Goal: Ask a question

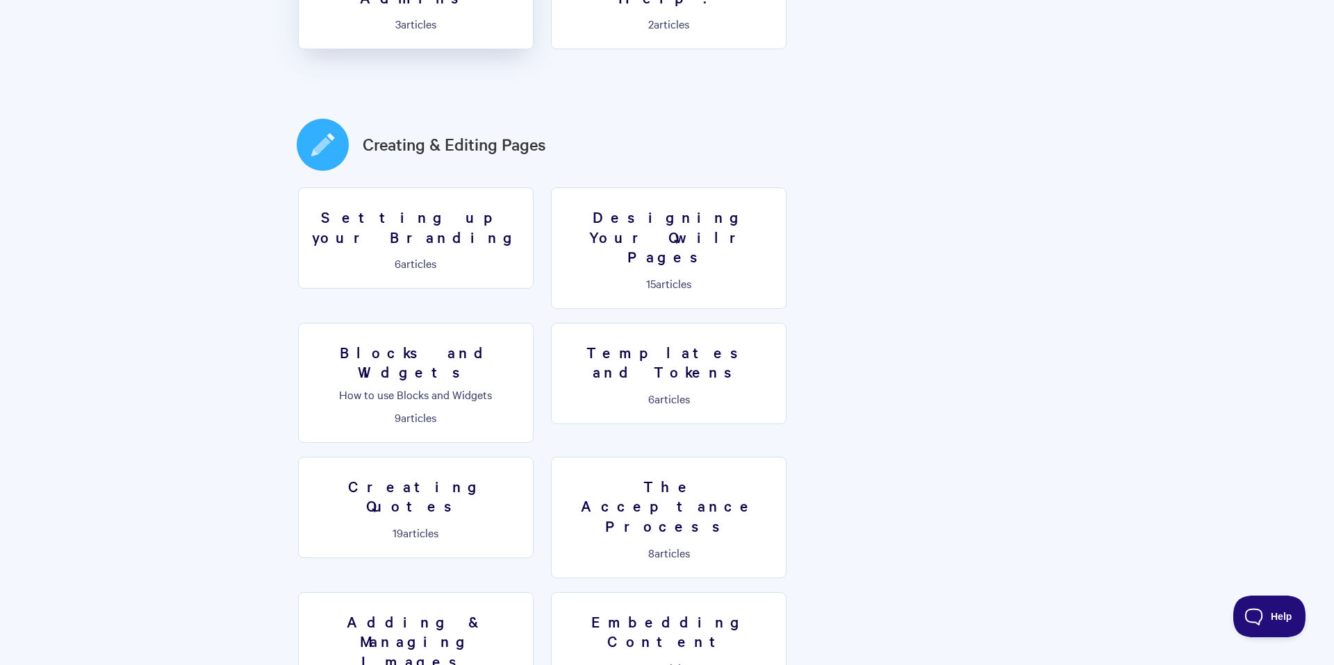
scroll to position [647, 0]
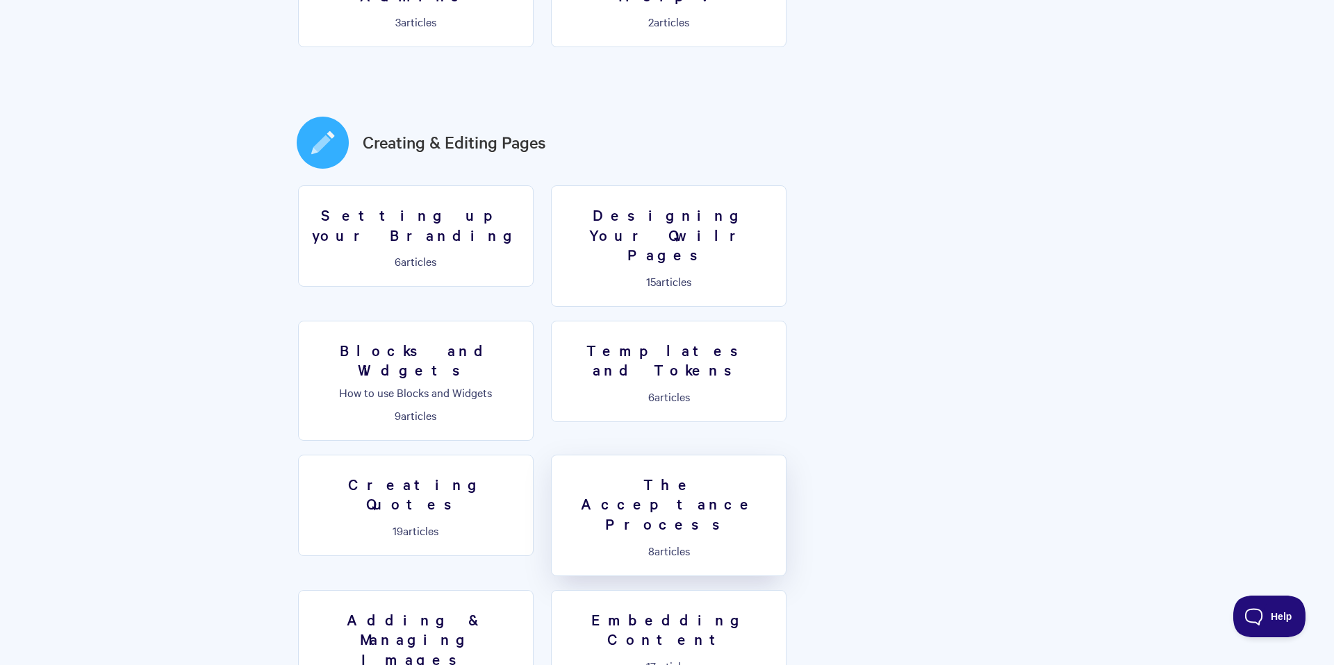
click at [786, 455] on link "The Acceptance Process 8 articles" at bounding box center [668, 516] width 235 height 122
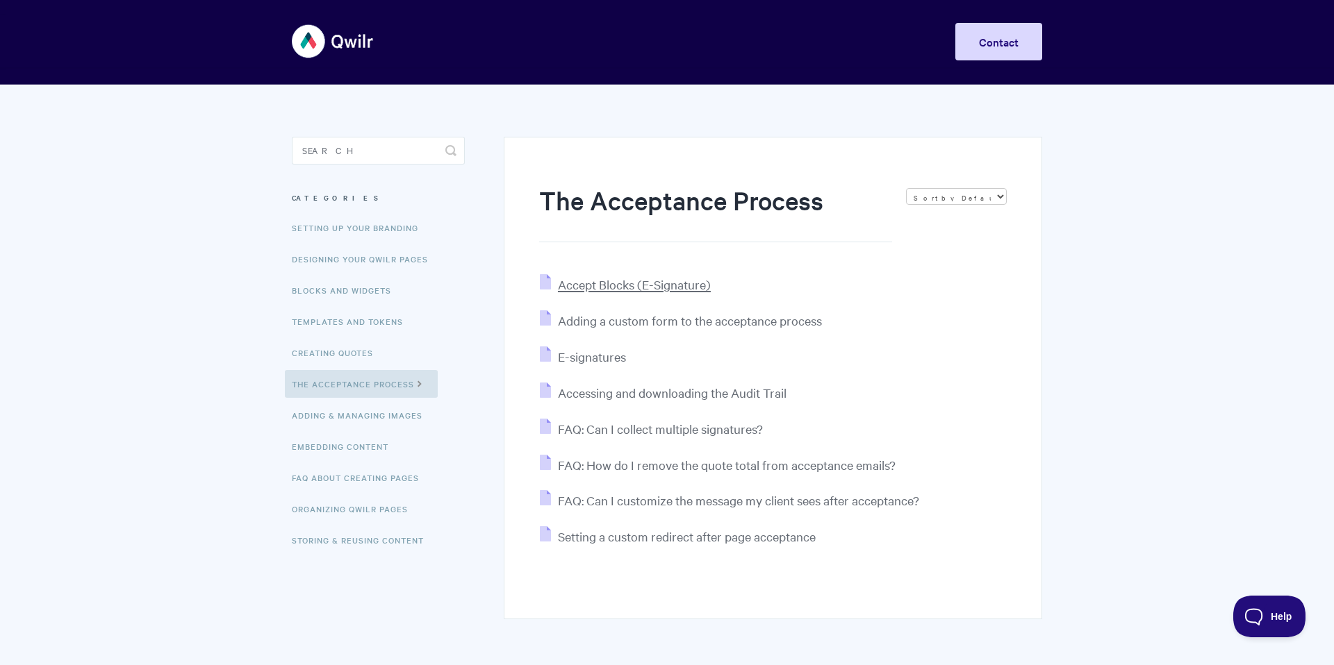
click at [622, 287] on span "Accept Blocks (E-Signature)" at bounding box center [634, 284] width 153 height 16
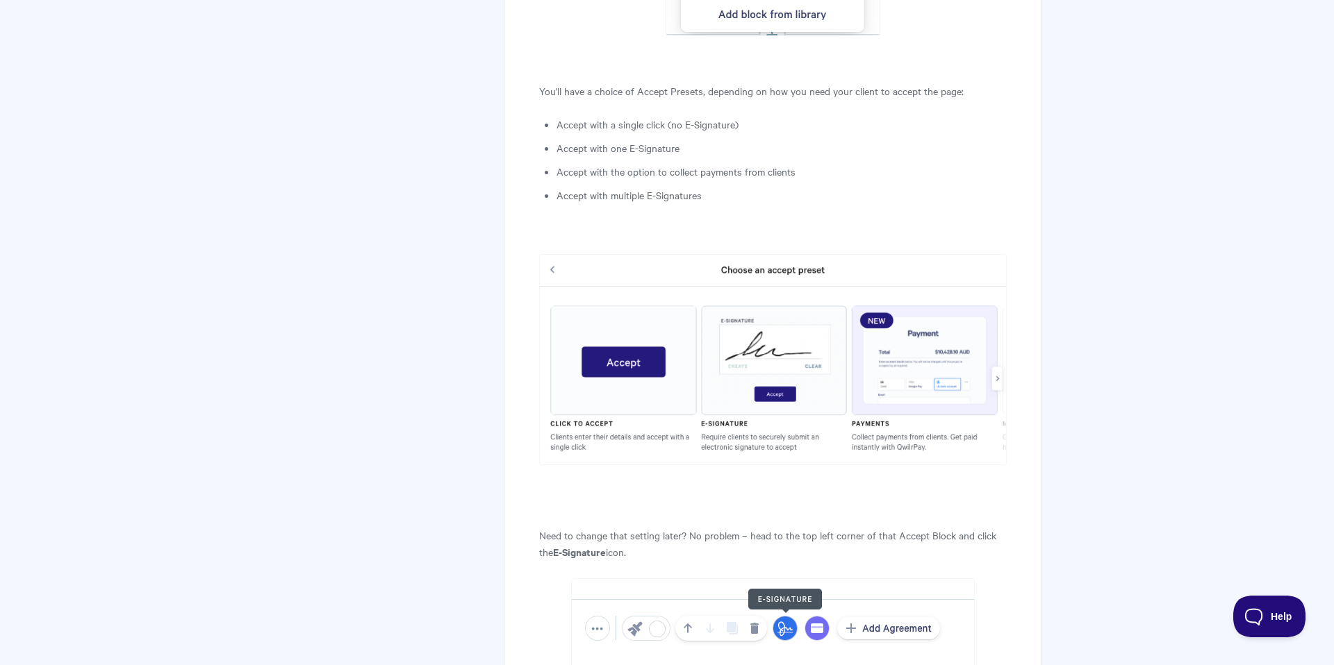
scroll to position [1747, 0]
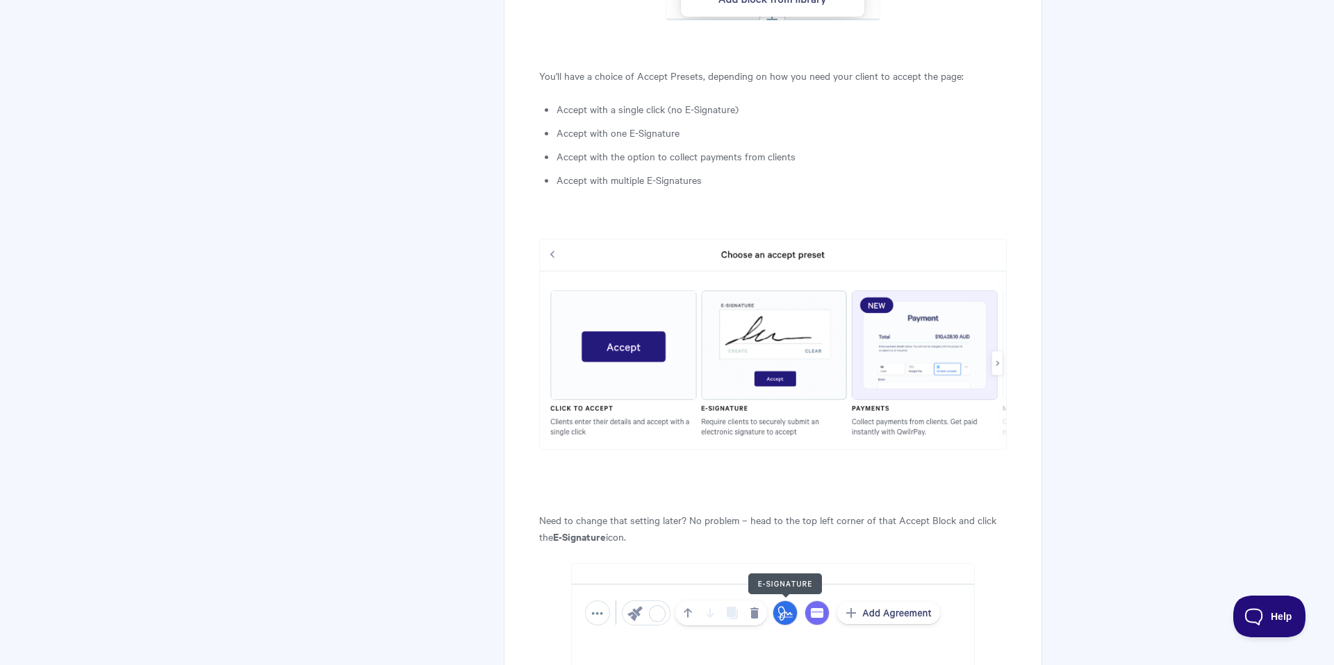
click at [998, 363] on img at bounding box center [773, 344] width 468 height 210
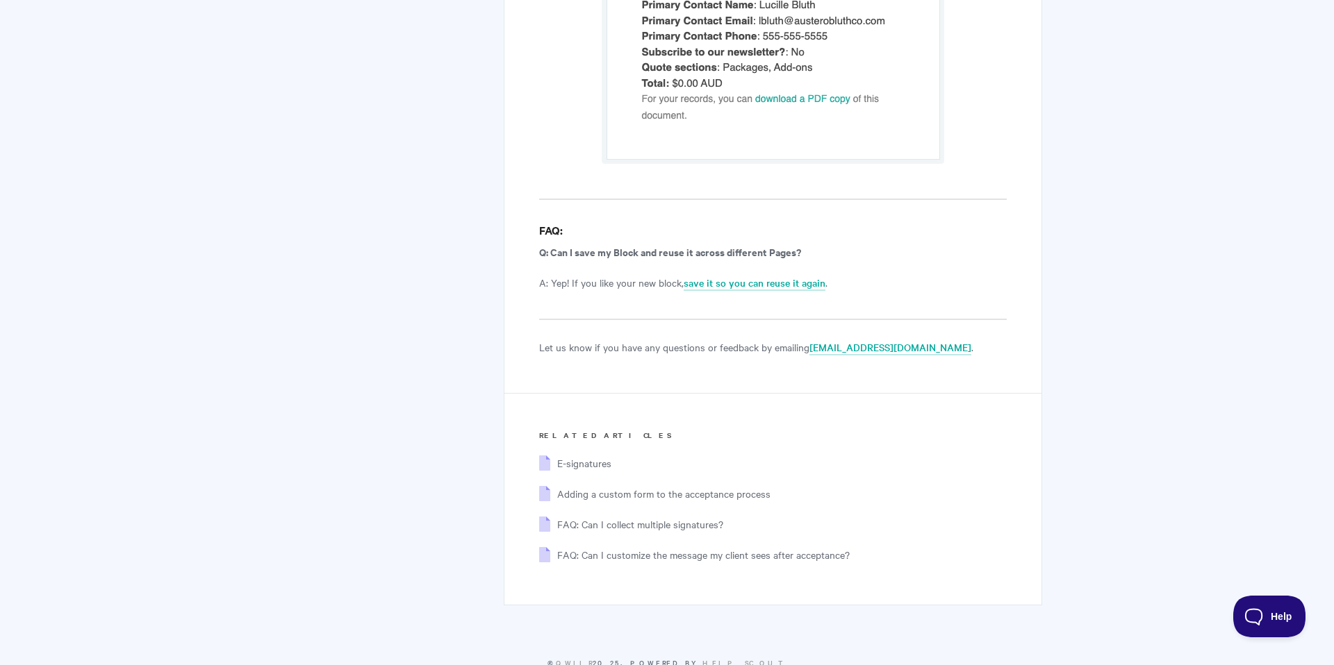
scroll to position [9136, 0]
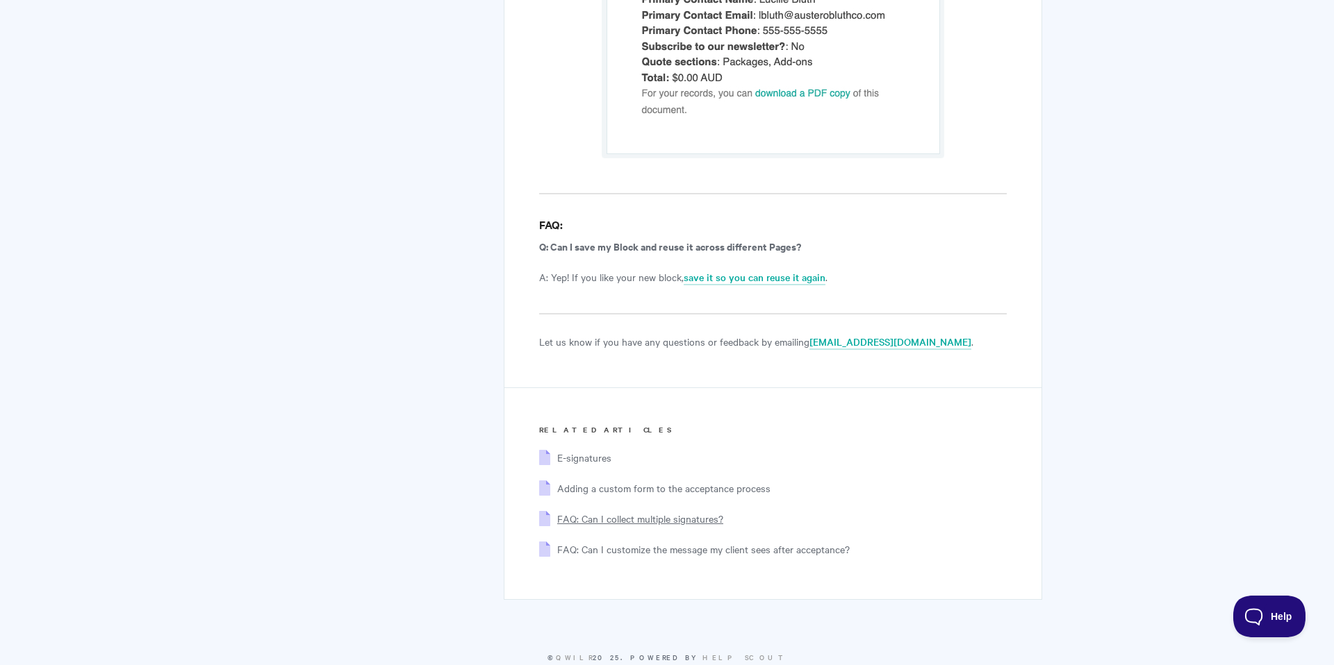
click at [642, 512] on span "FAQ: Can I collect multiple signatures?" at bounding box center [640, 519] width 166 height 14
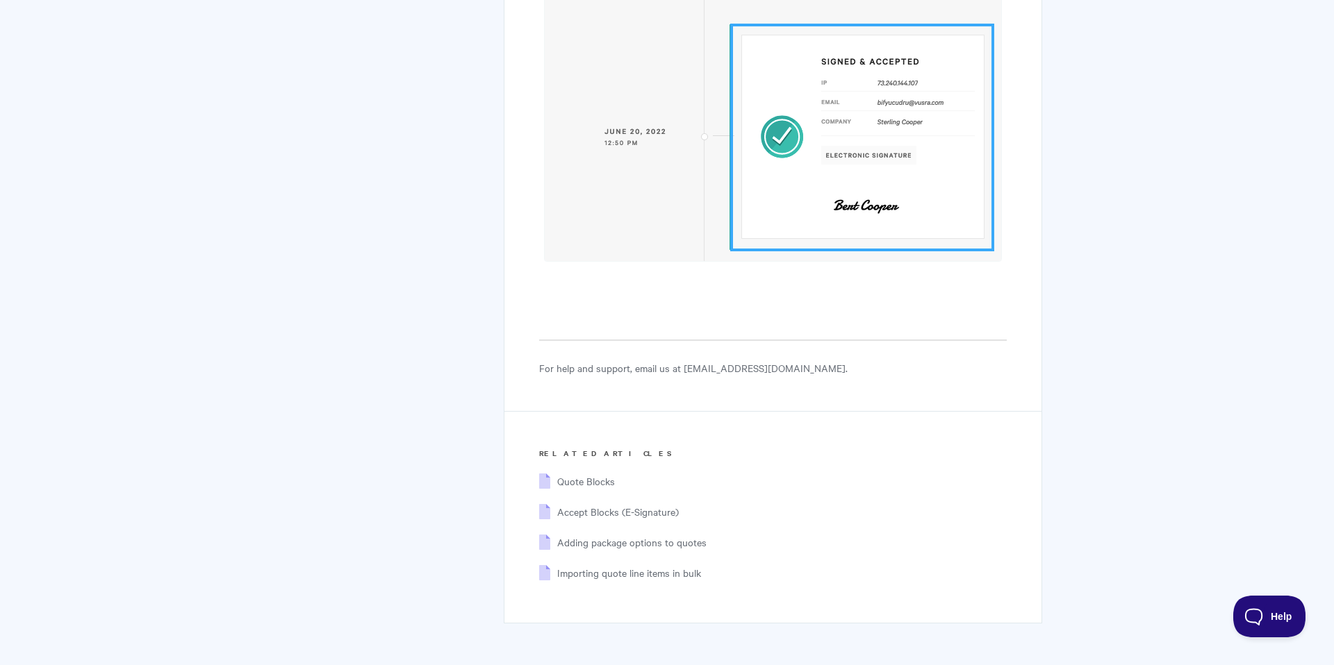
scroll to position [6927, 0]
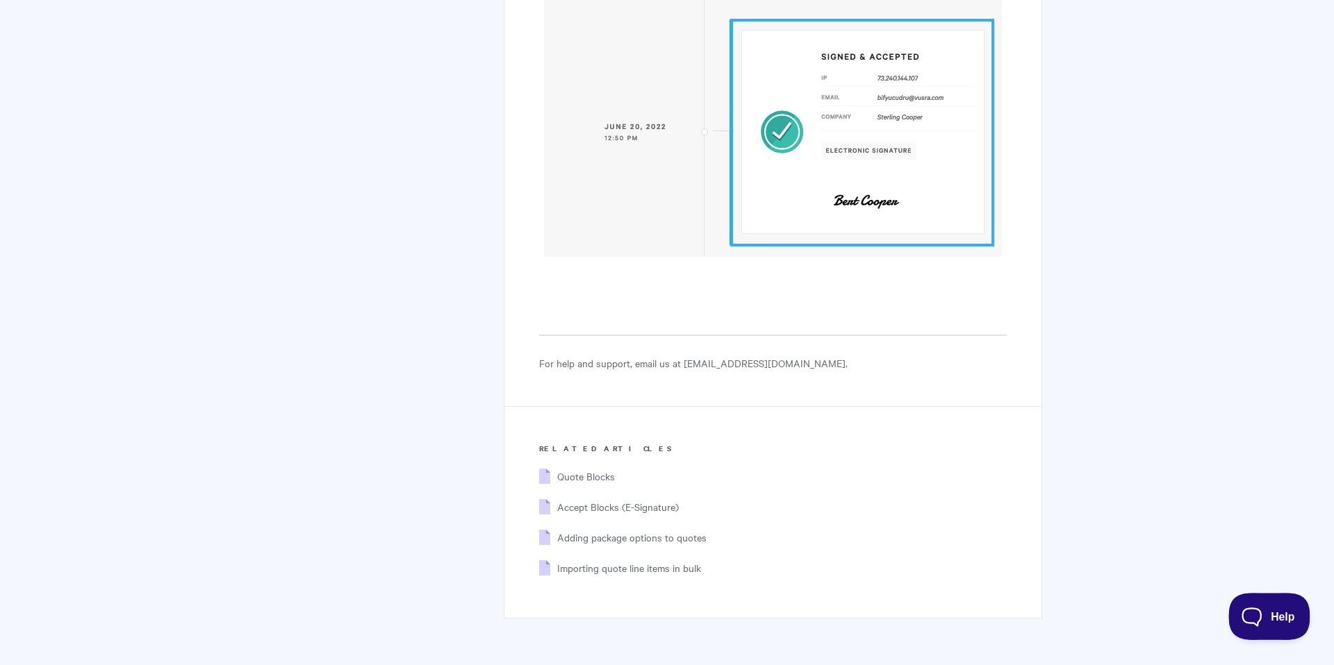
click at [1268, 613] on span "Help" at bounding box center [1264, 614] width 72 height 10
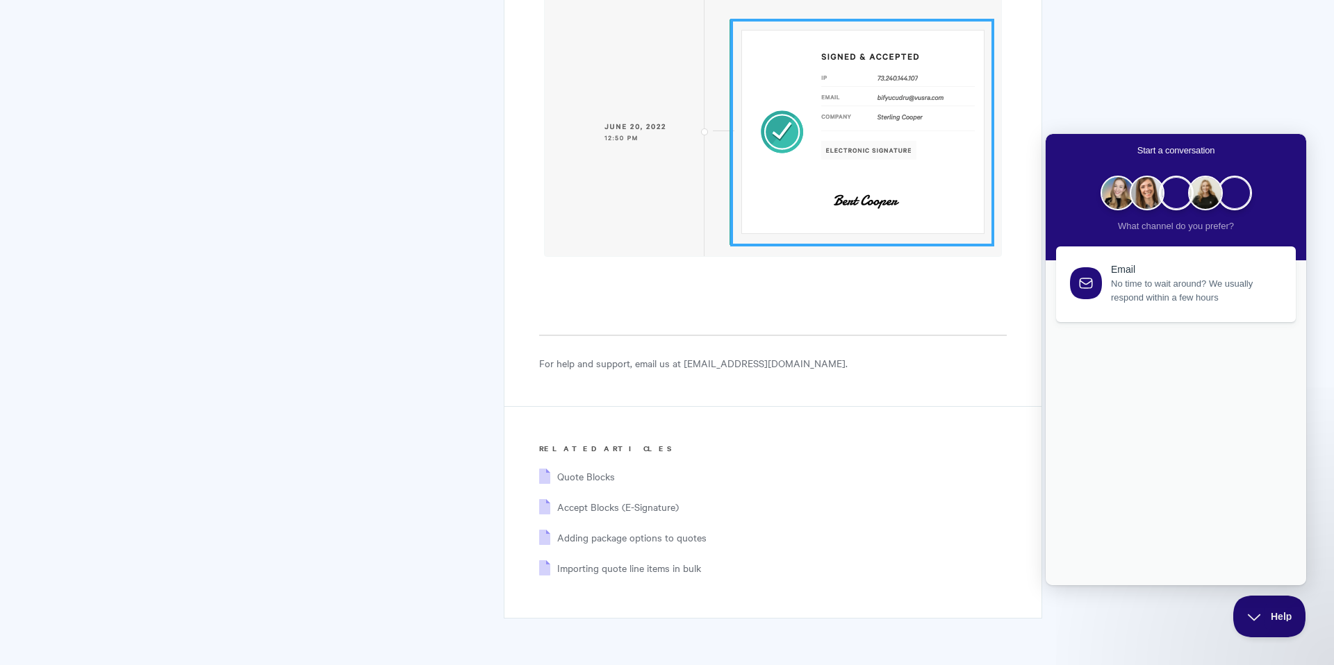
scroll to position [0, 0]
click at [1248, 350] on div "new : 1" at bounding box center [1176, 344] width 240 height 12
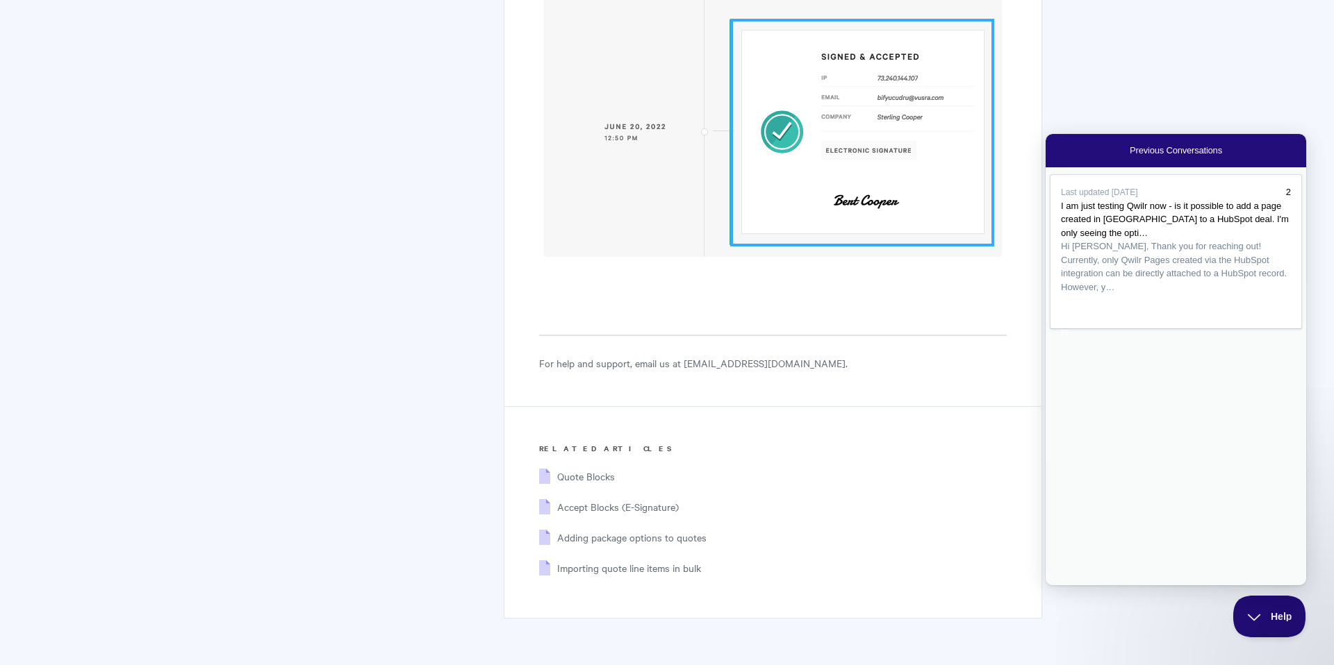
click at [1130, 152] on span "Go back" at bounding box center [1130, 150] width 0 height 10
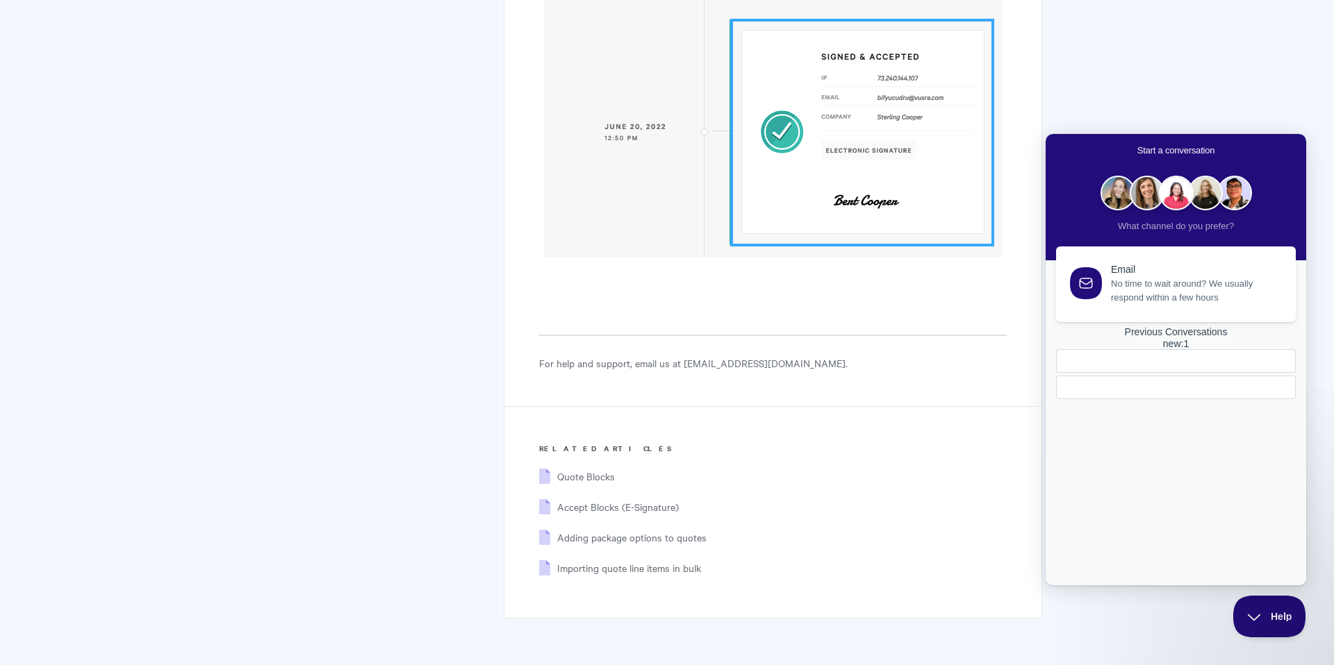
click at [1181, 399] on div at bounding box center [1176, 388] width 240 height 24
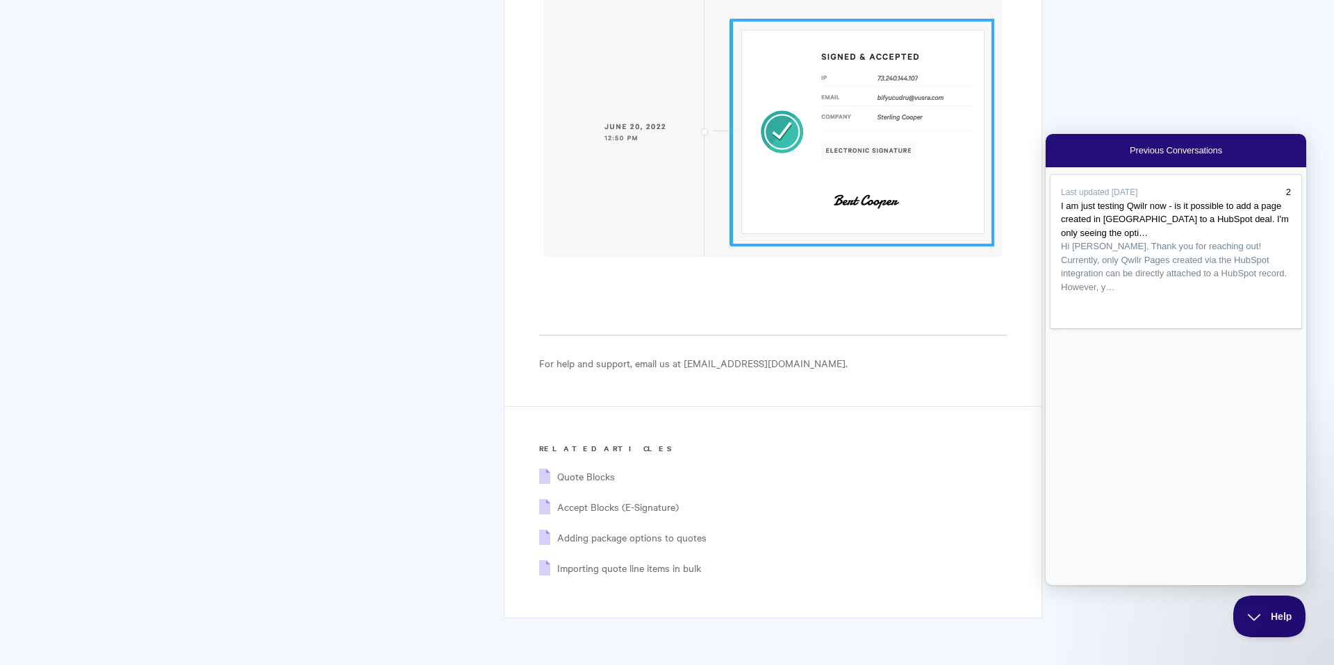
click at [1130, 158] on link "Go back" at bounding box center [1130, 158] width 0 height 0
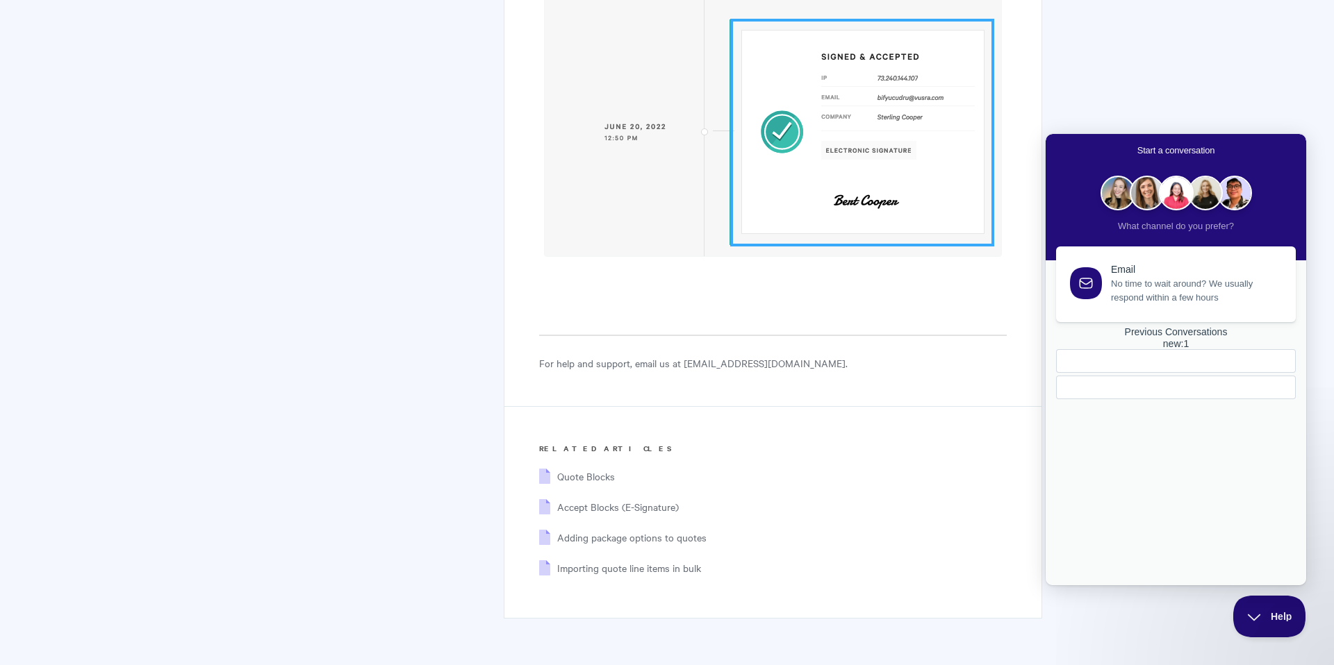
click at [1228, 454] on div "Email No time to wait around? We usually respond within a few hours Previous Co…" at bounding box center [1176, 402] width 252 height 311
click at [1172, 399] on div at bounding box center [1176, 388] width 240 height 24
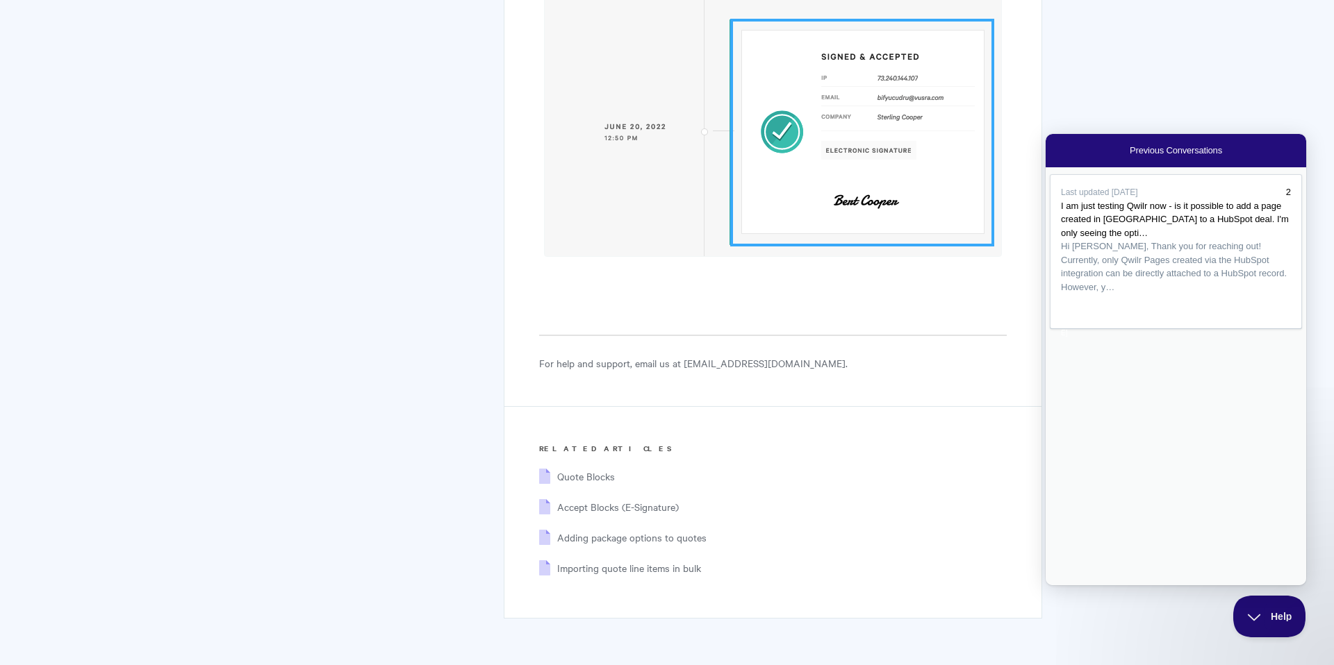
click at [1146, 456] on div "Last updated Aug 15 2 I am just testing Qwilr now - is it possible to add a pag…" at bounding box center [1175, 376] width 261 height 418
click at [1158, 535] on div "Last updated Aug 15 2 I am just testing Qwilr now - is it possible to add a pag…" at bounding box center [1175, 376] width 261 height 418
click at [1130, 151] on span "Go back" at bounding box center [1130, 150] width 0 height 10
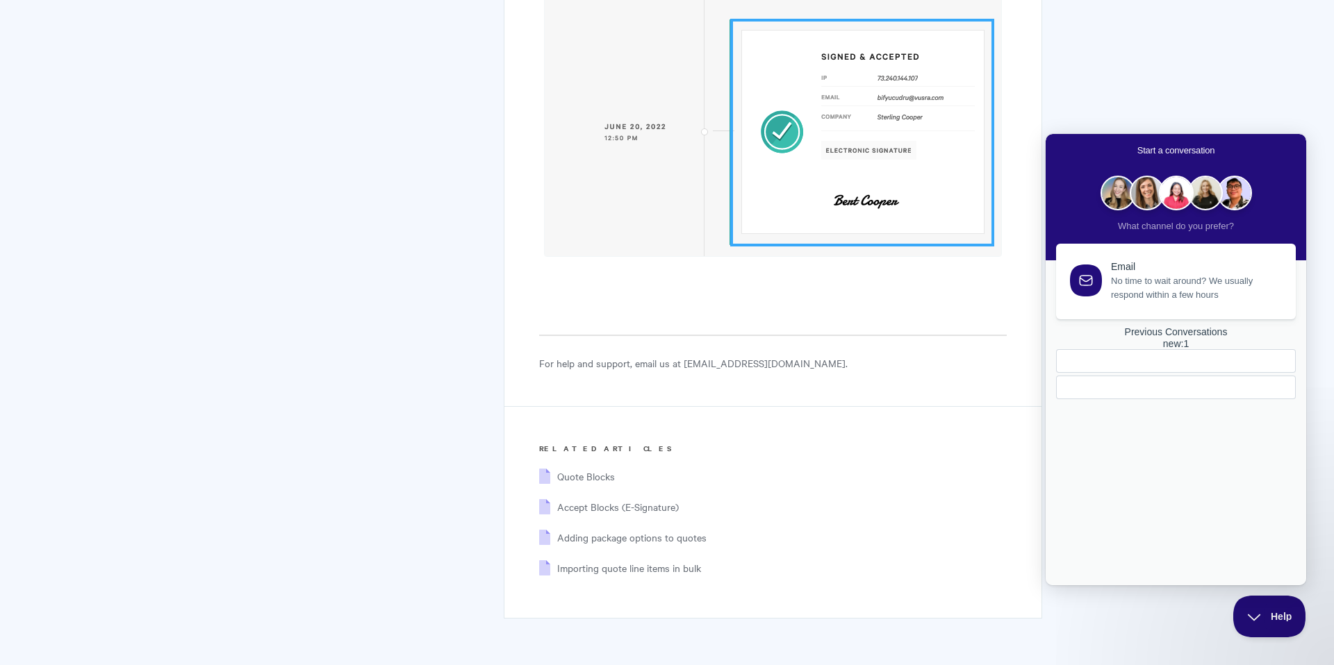
click at [1064, 274] on link "Email No time to wait around? We usually respond within a few hours" at bounding box center [1176, 282] width 240 height 76
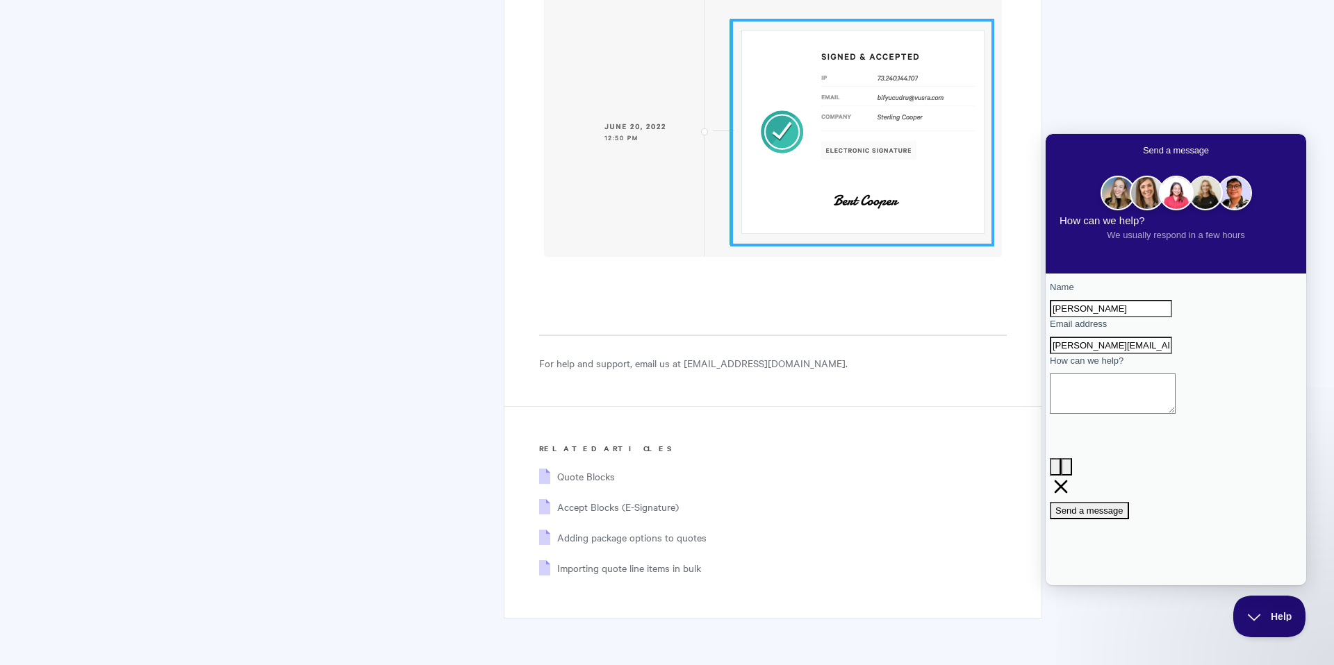
click at [1143, 414] on textarea "How can we help?" at bounding box center [1113, 394] width 126 height 40
click at [1113, 414] on textarea "Is there a setting that enables a" at bounding box center [1113, 394] width 126 height 40
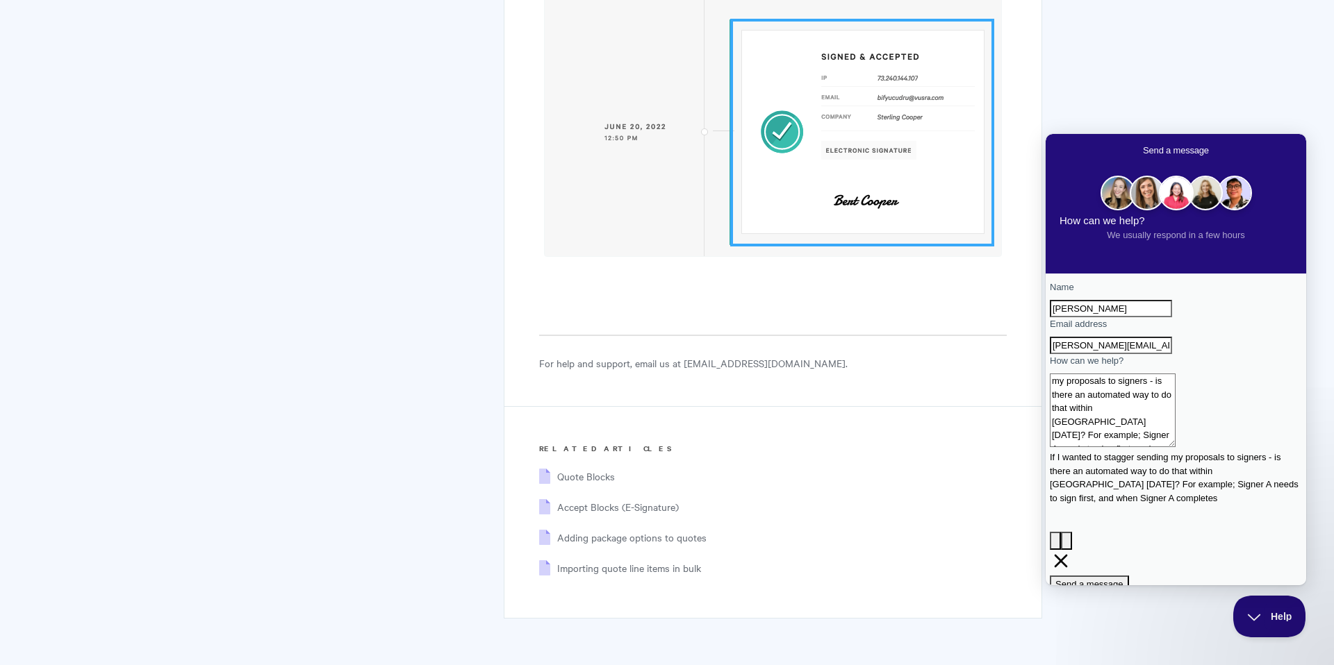
scroll to position [13, 0]
type textarea "If I wanted to stagger sending my proposals to signers - is there an automated …"
click at [1123, 604] on span "Send a message" at bounding box center [1089, 609] width 68 height 10
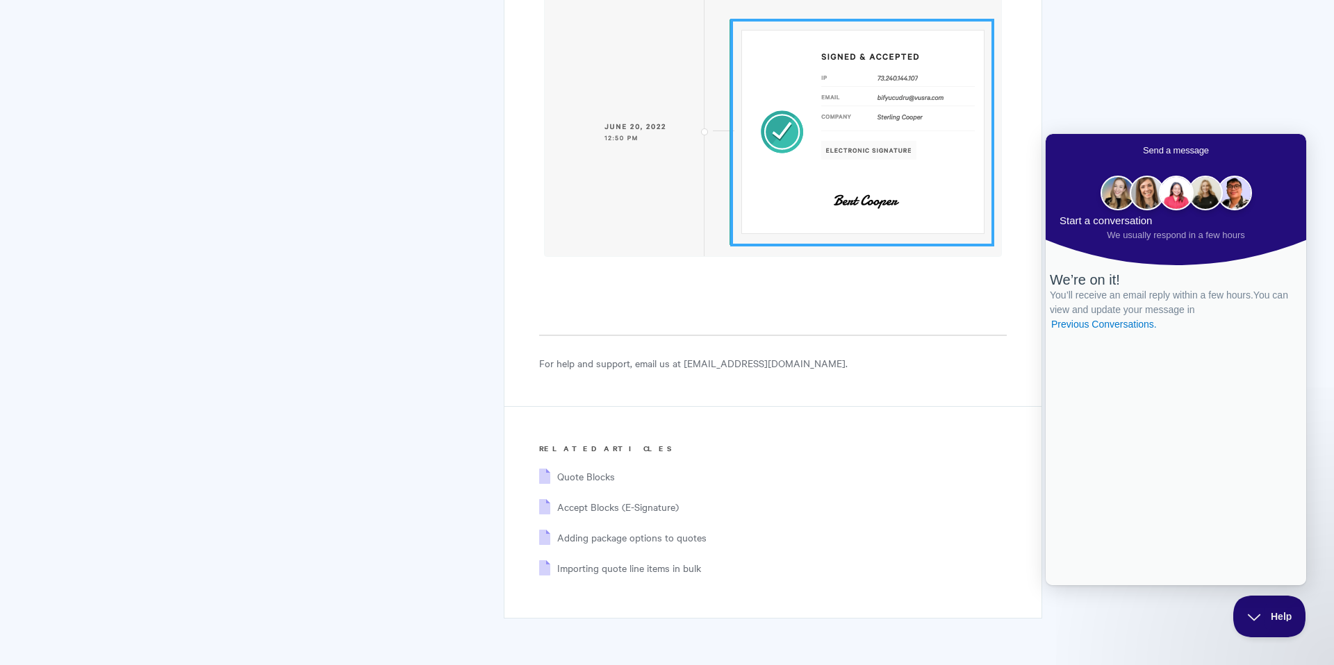
click at [1143, 151] on span "Go back" at bounding box center [1143, 150] width 0 height 10
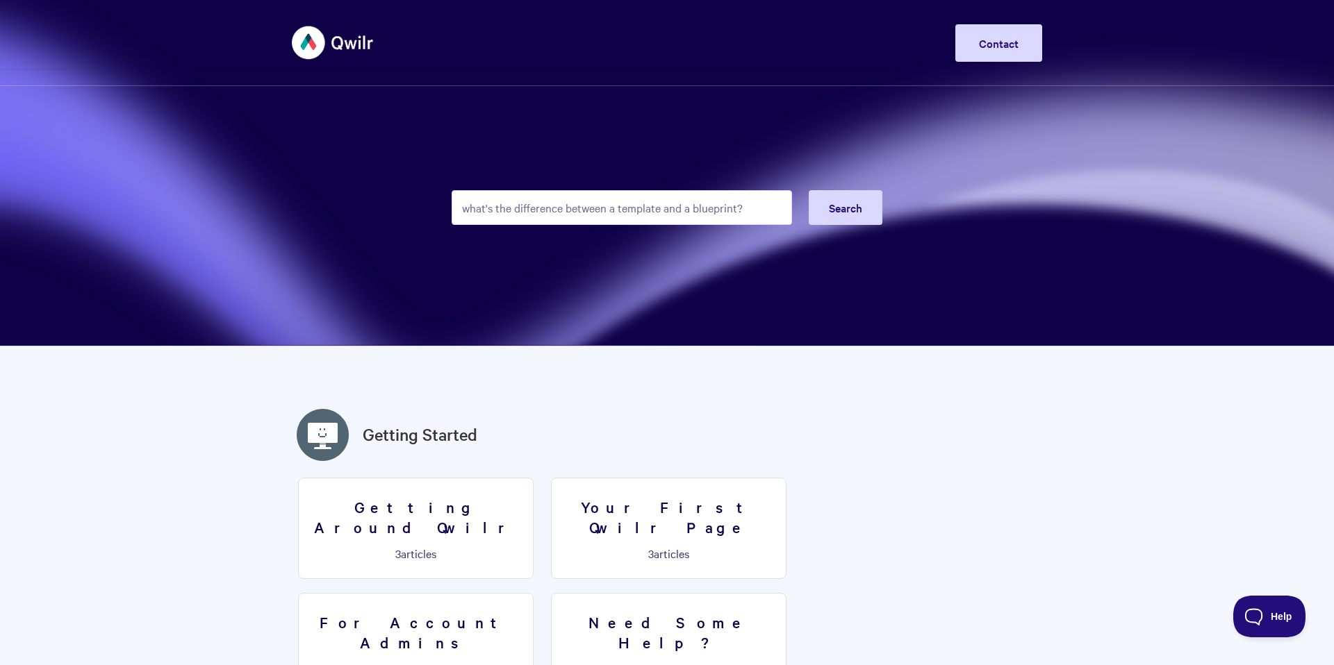
click at [507, 217] on input "what's the difference between a template and a blueprint?" at bounding box center [622, 207] width 340 height 35
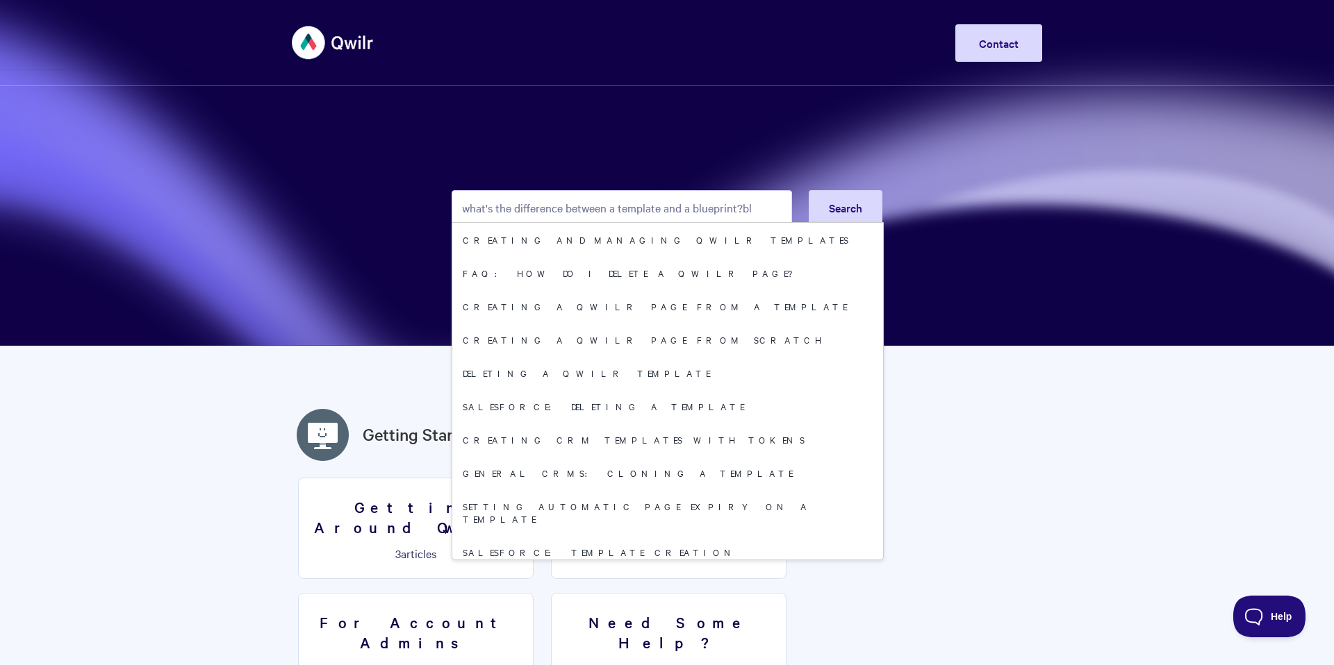
click at [507, 217] on input "what's the difference between a template and a blueprint?bl" at bounding box center [622, 207] width 340 height 35
click at [511, 209] on input "what's the difference between a template and a blueprint?bl" at bounding box center [622, 207] width 340 height 35
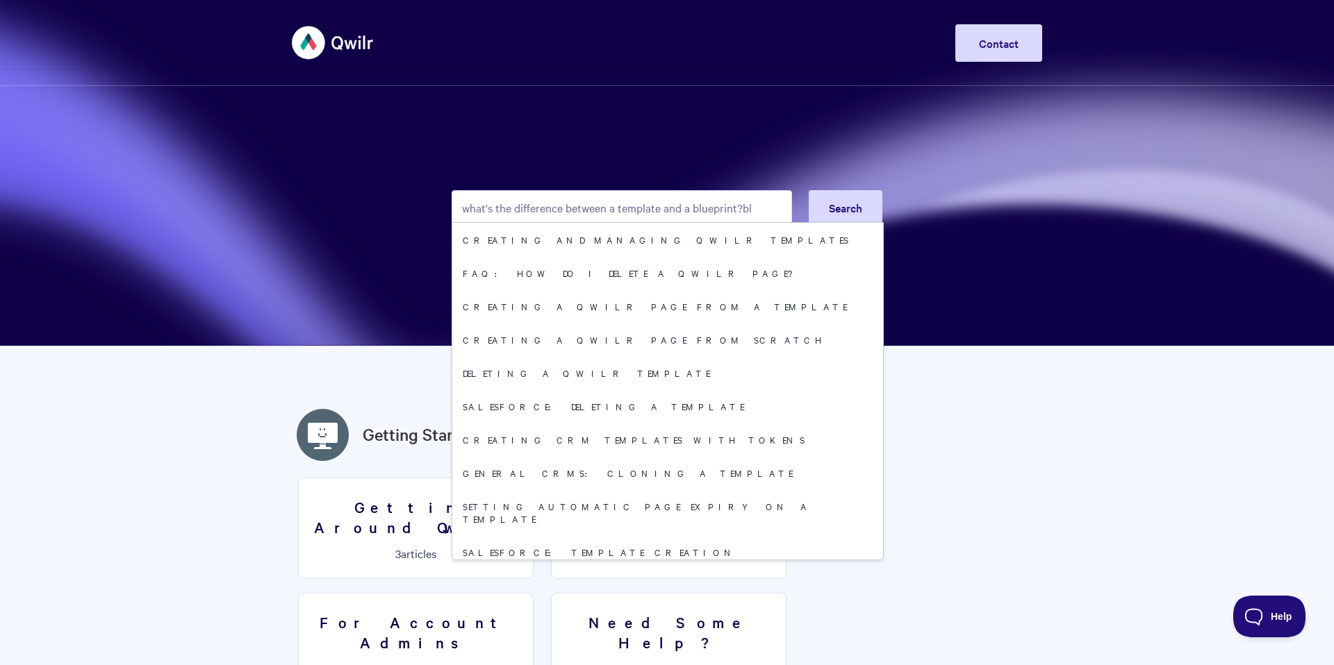
click at [511, 209] on input "what's the difference between a template and a blueprint?bl" at bounding box center [622, 207] width 340 height 35
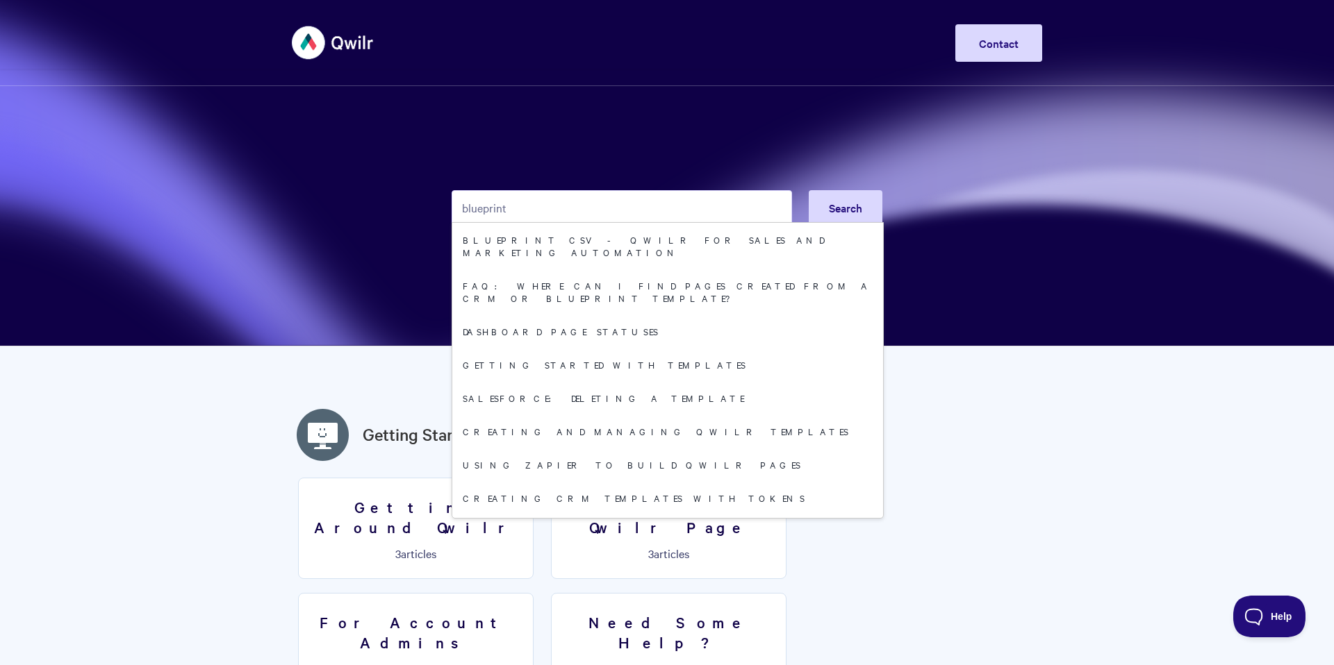
type input "blueprint"
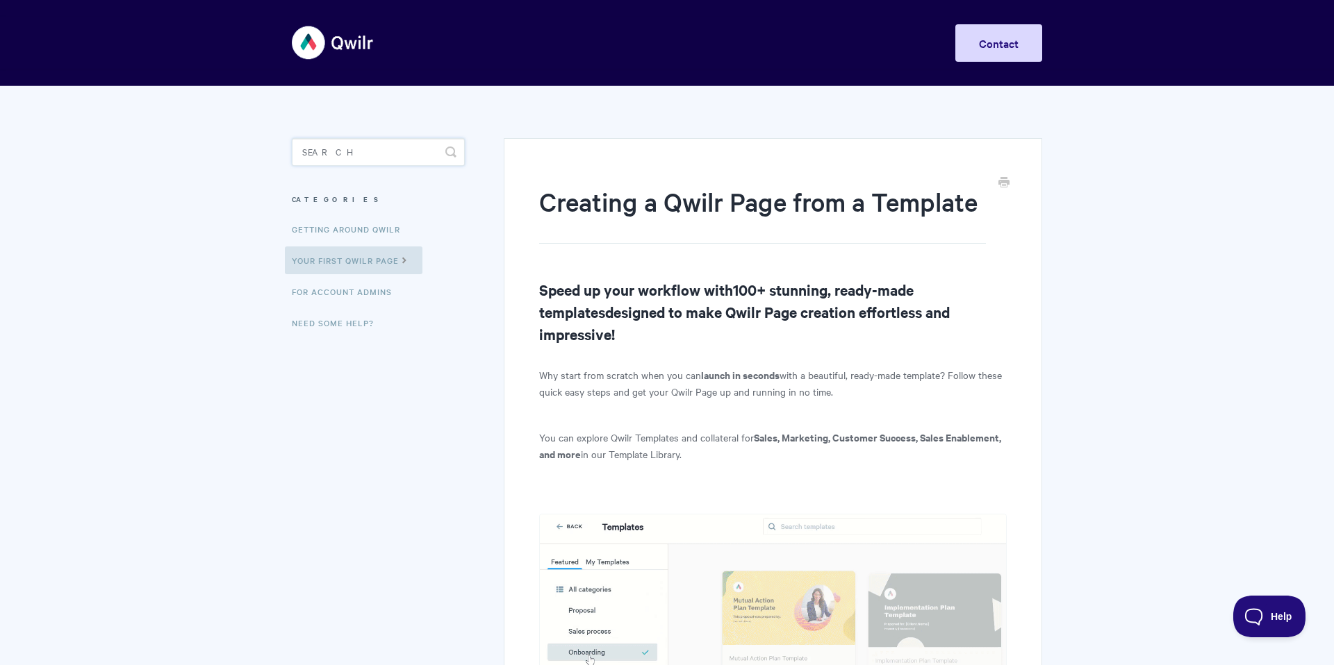
click at [363, 149] on input "Search" at bounding box center [378, 152] width 173 height 28
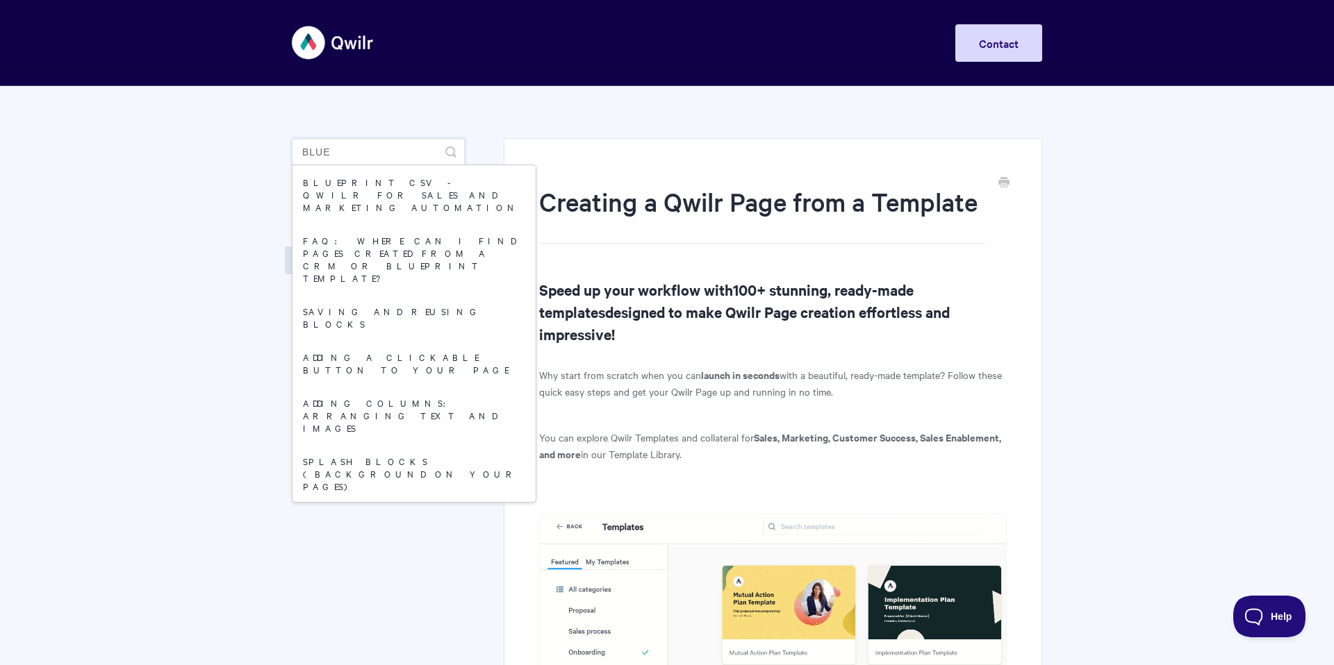
type input "blue"
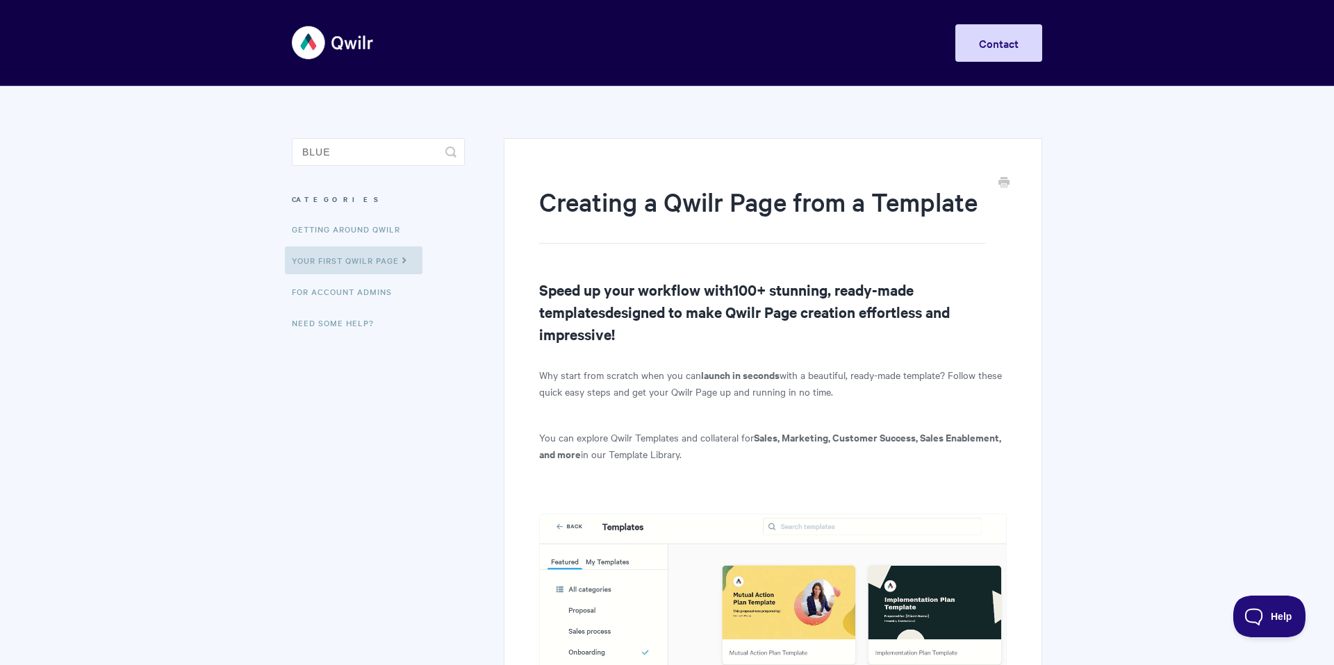
drag, startPoint x: 49, startPoint y: 128, endPoint x: 49, endPoint y: 11, distance: 116.7
